Goal: Task Accomplishment & Management: Complete application form

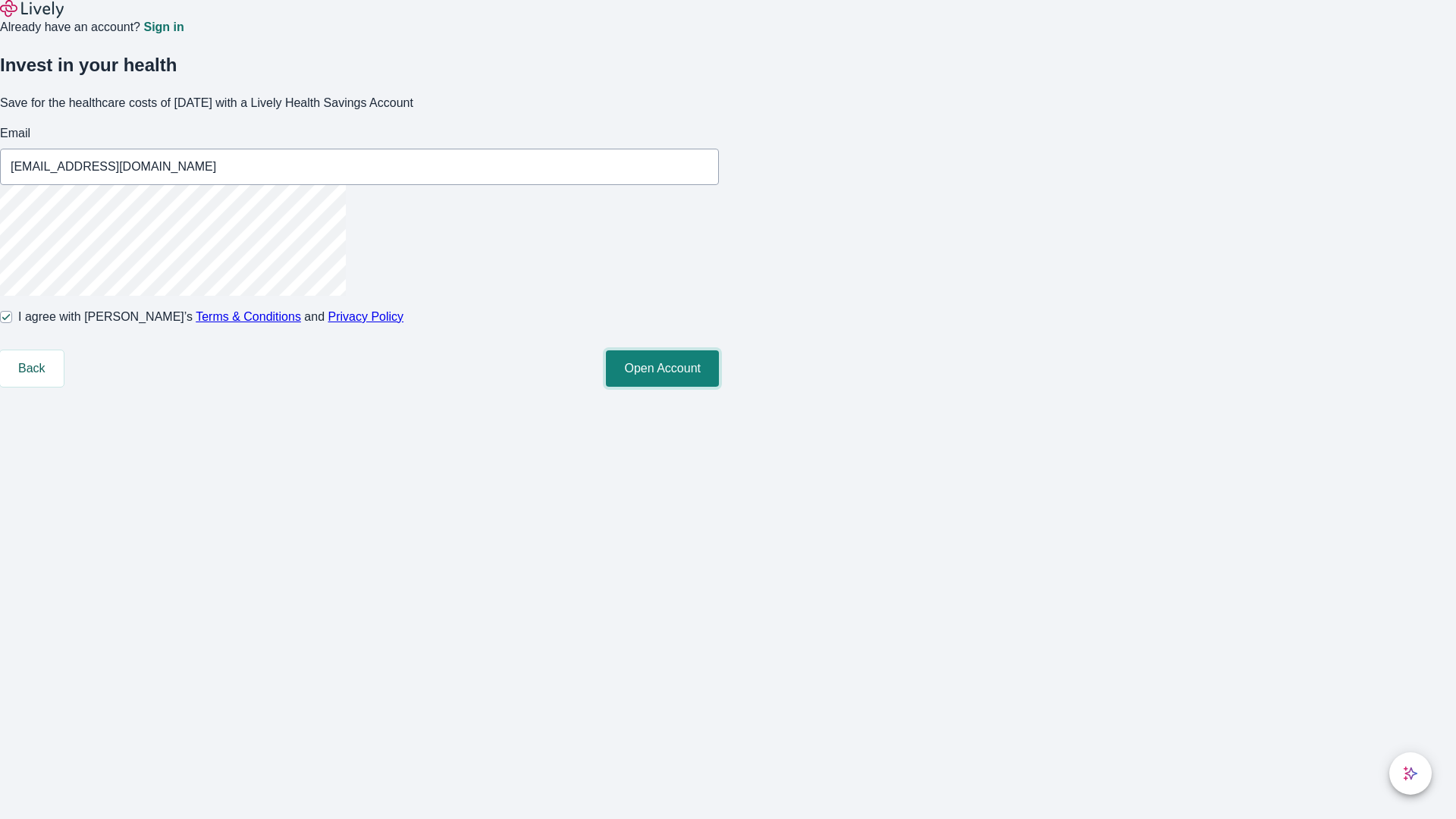
click at [719, 387] on button "Open Account" at bounding box center [662, 368] width 113 height 36
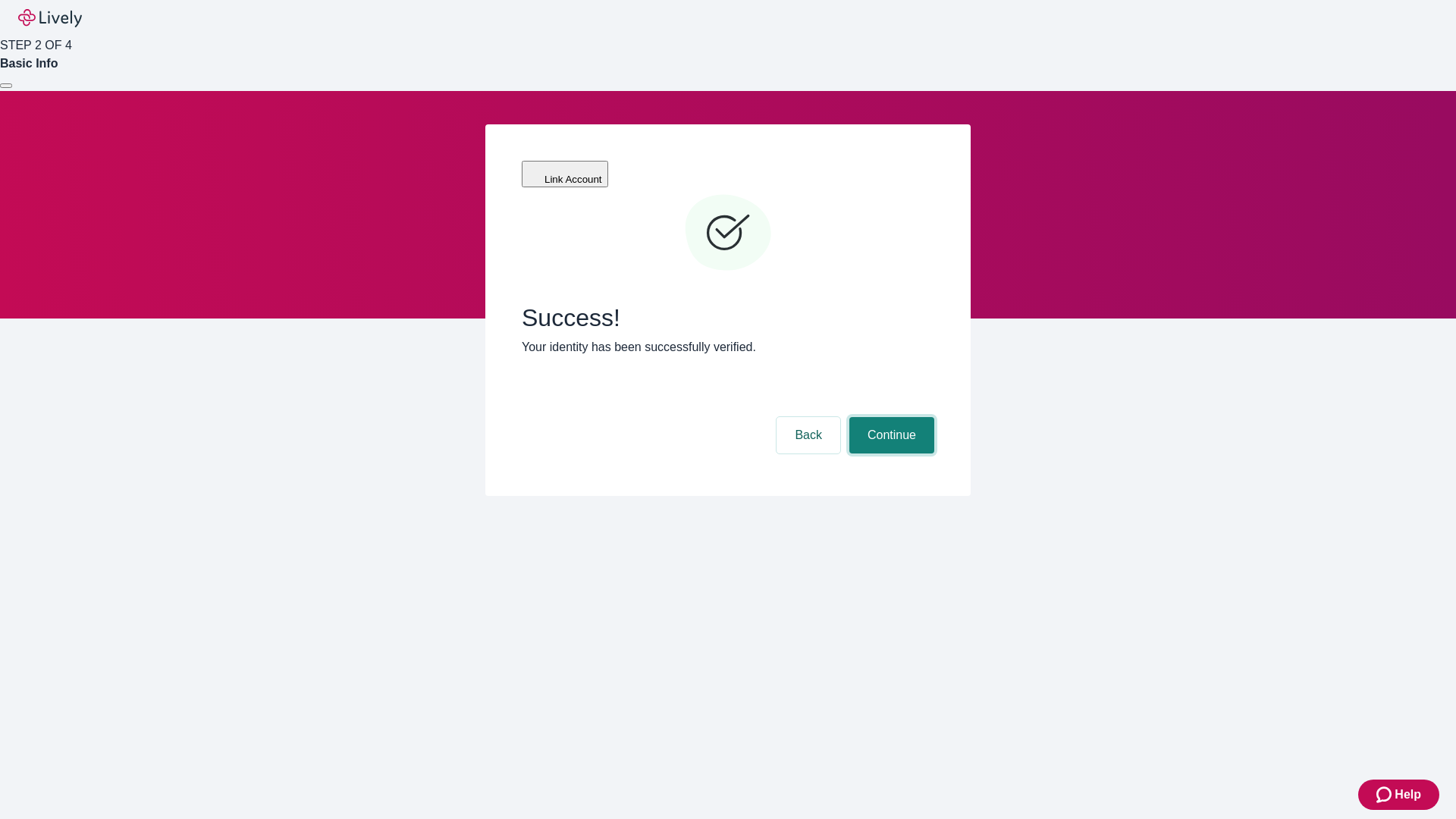
click at [890, 417] on button "Continue" at bounding box center [892, 435] width 85 height 36
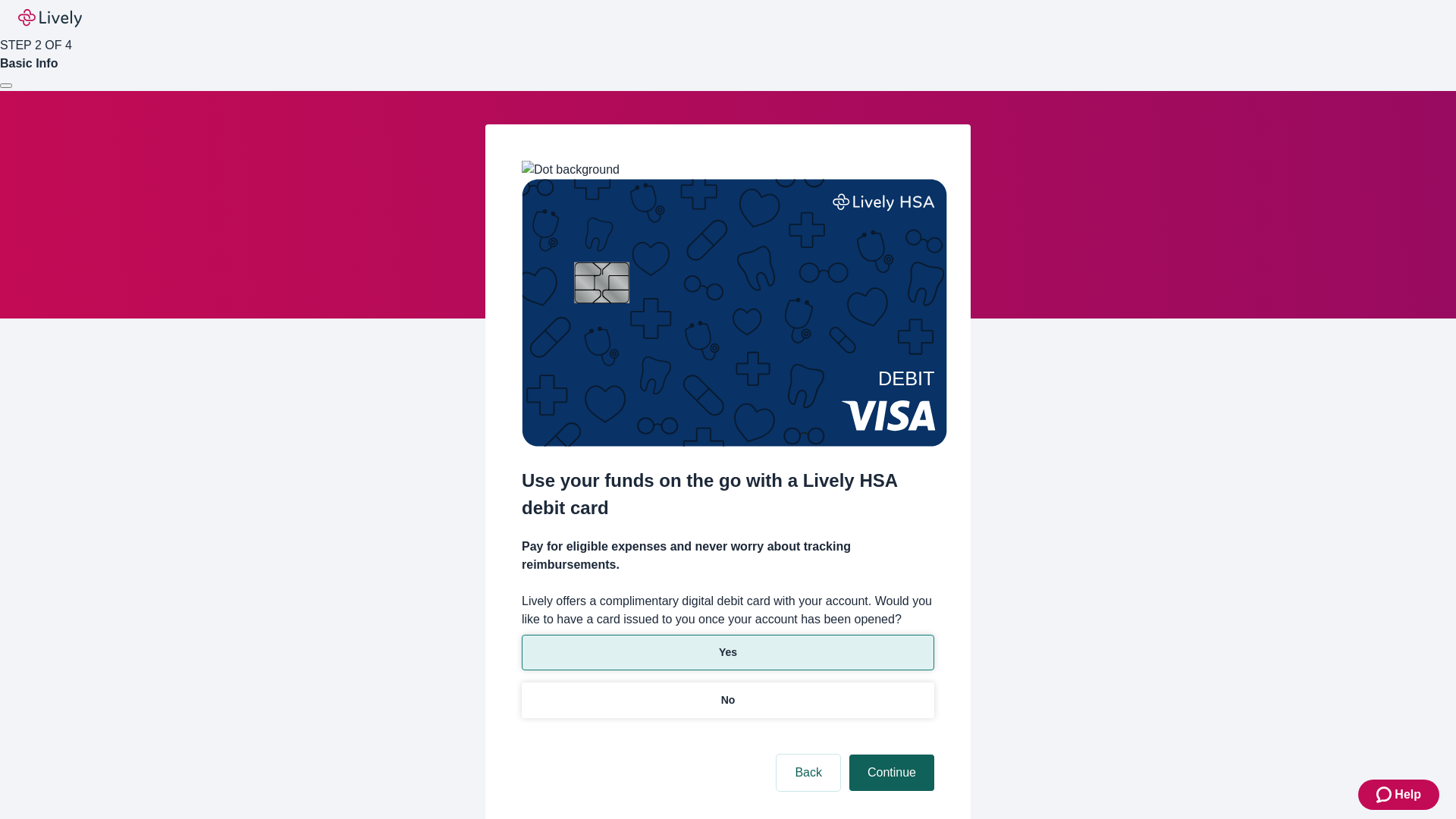
click at [727, 645] on p "Yes" at bounding box center [728, 652] width 19 height 16
click at [890, 755] on button "Continue" at bounding box center [892, 773] width 85 height 36
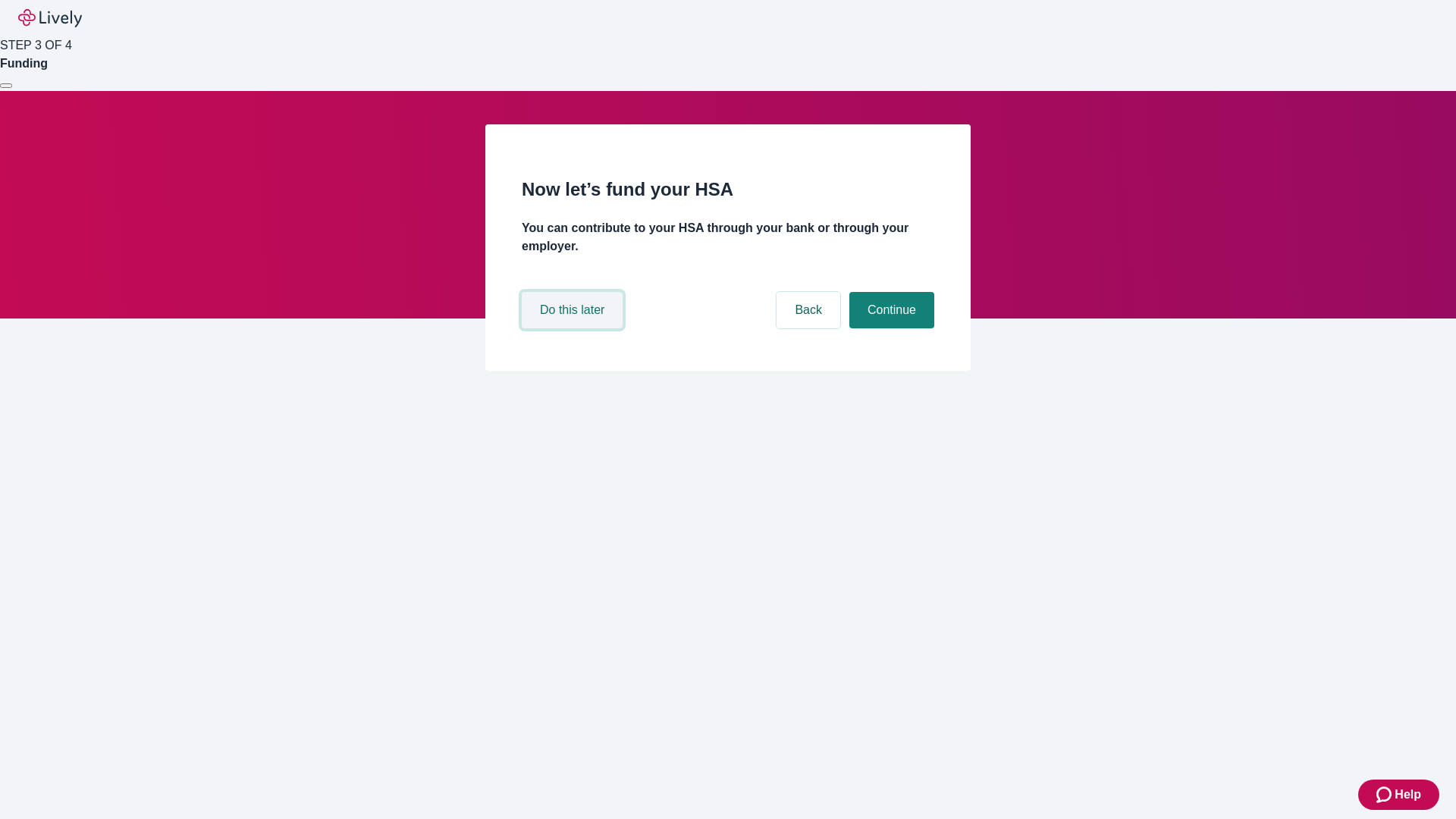
click at [574, 329] on button "Do this later" at bounding box center [572, 310] width 101 height 36
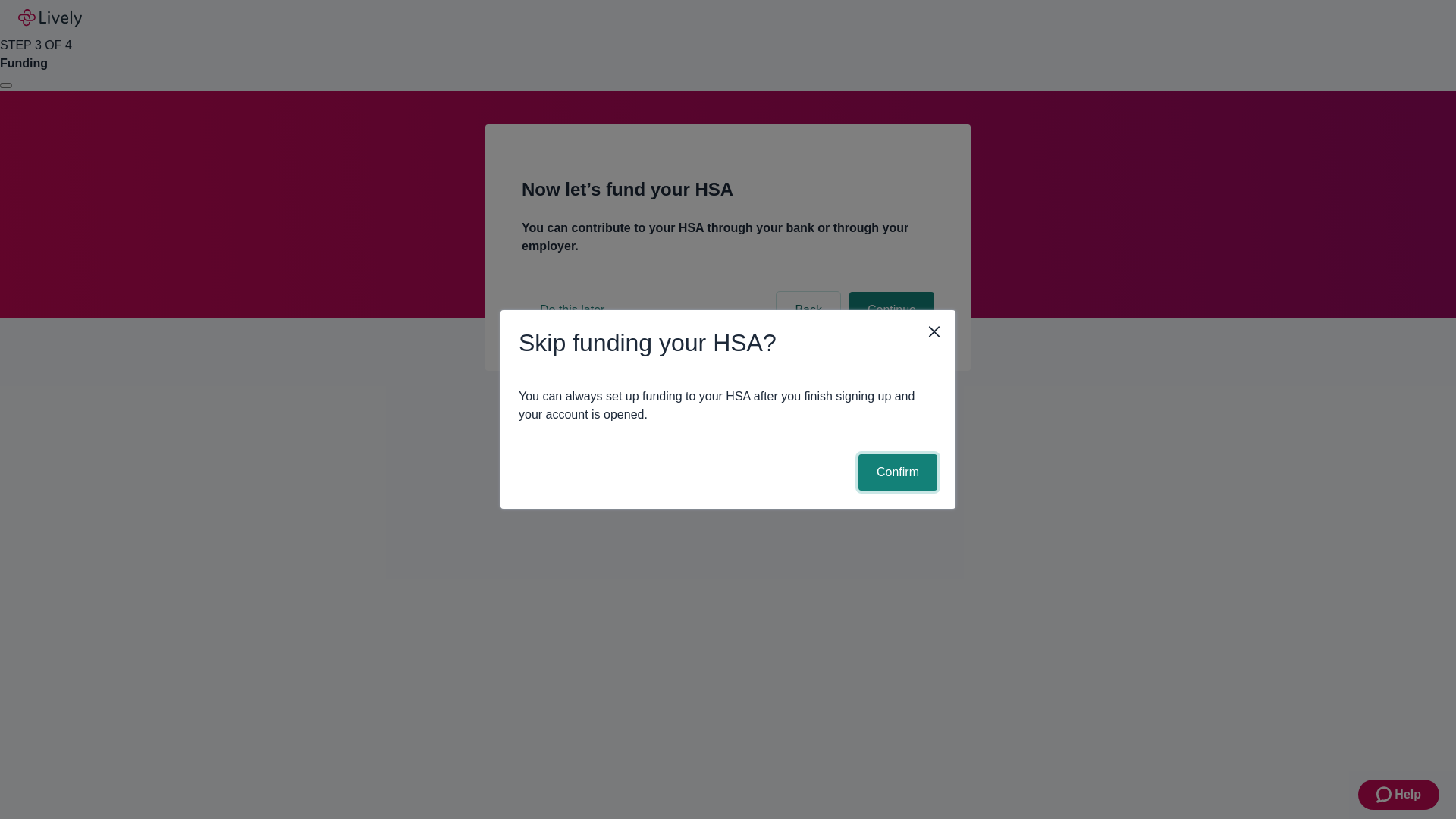
click at [895, 473] on button "Confirm" at bounding box center [897, 472] width 79 height 36
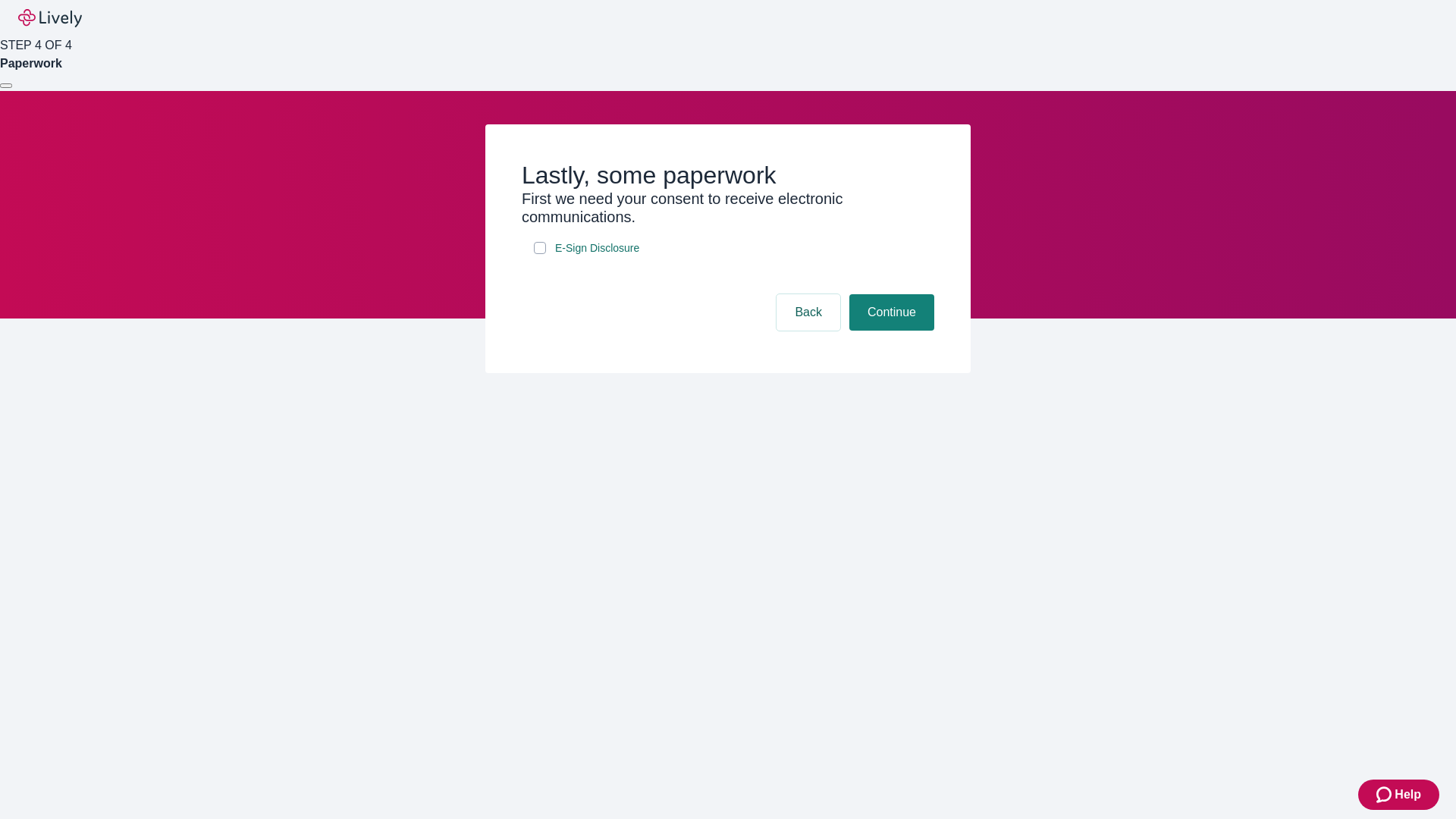
click at [540, 254] on input "E-Sign Disclosure" at bounding box center [539, 247] width 12 height 12
checkbox input "true"
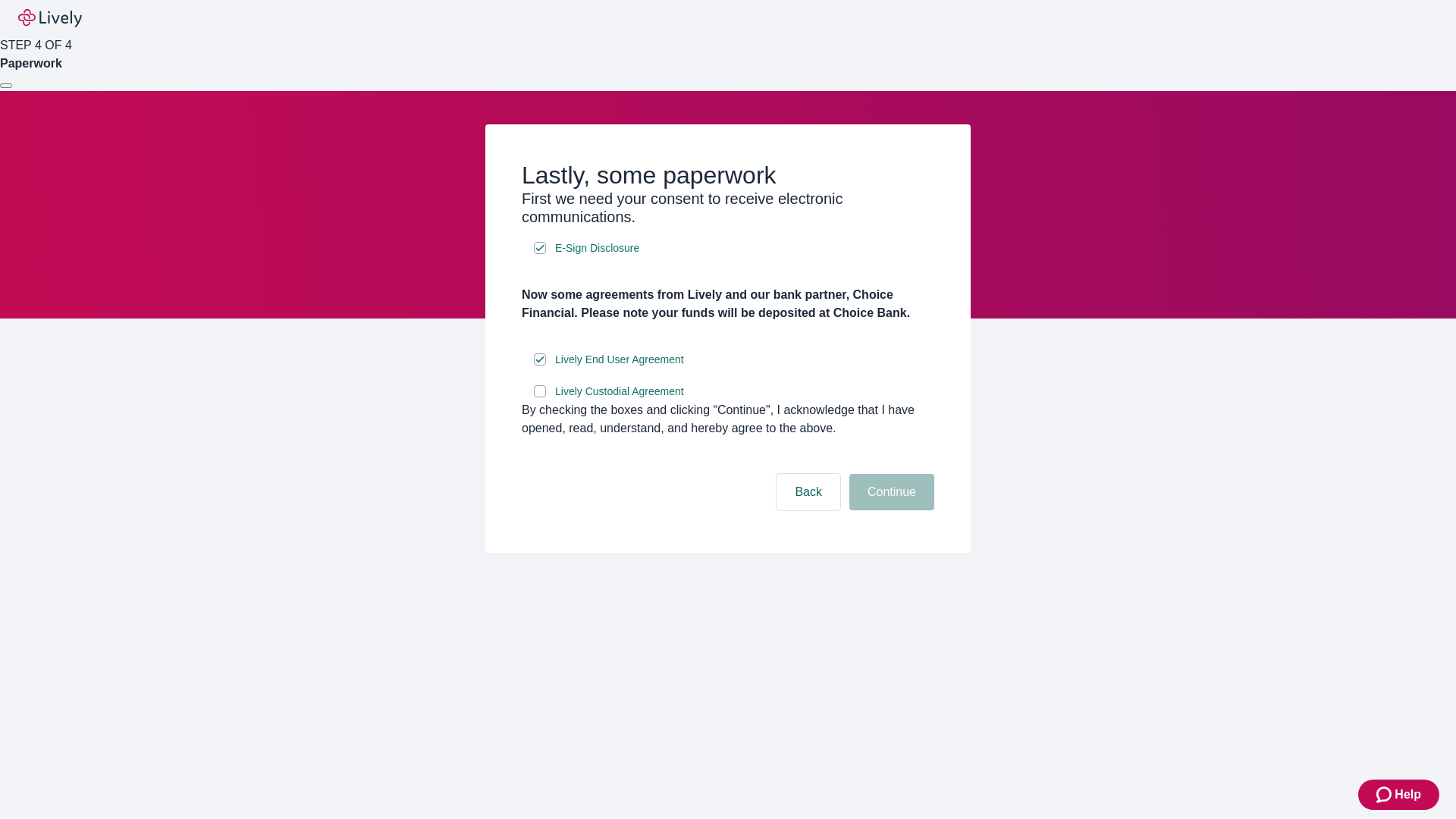
click at [540, 398] on input "Lively Custodial Agreement" at bounding box center [539, 391] width 12 height 12
checkbox input "true"
click at [890, 511] on button "Continue" at bounding box center [892, 491] width 85 height 36
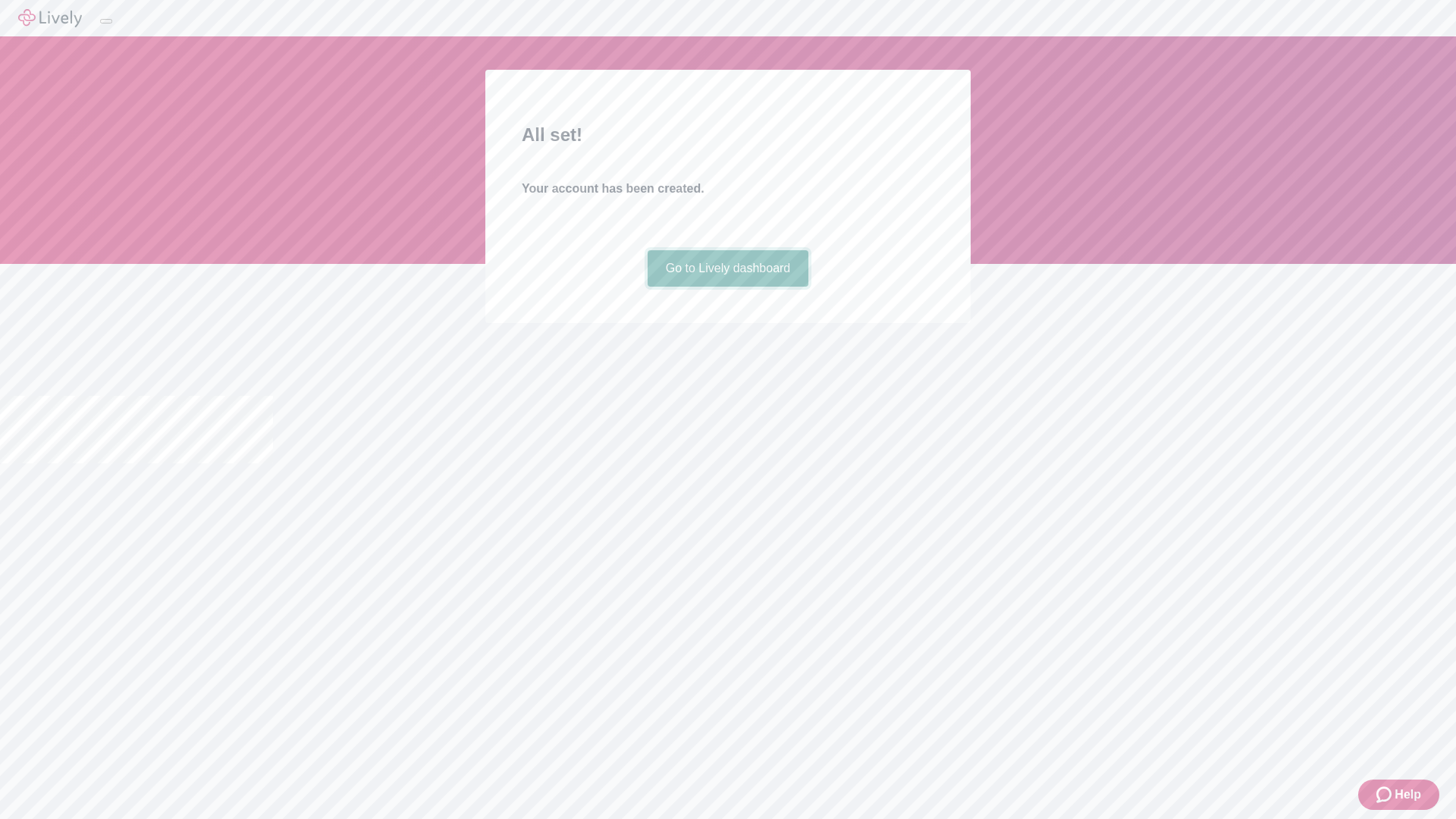
click at [727, 287] on link "Go to Lively dashboard" at bounding box center [728, 268] width 162 height 36
